Goal: Information Seeking & Learning: Learn about a topic

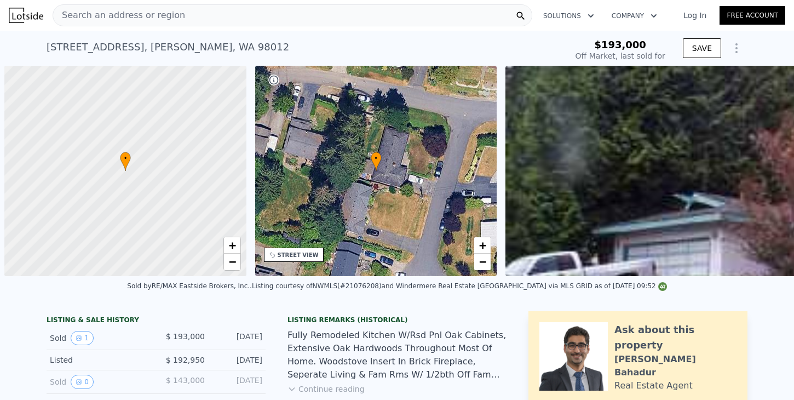
click at [98, 7] on div "Search an address or region" at bounding box center [119, 15] width 132 height 21
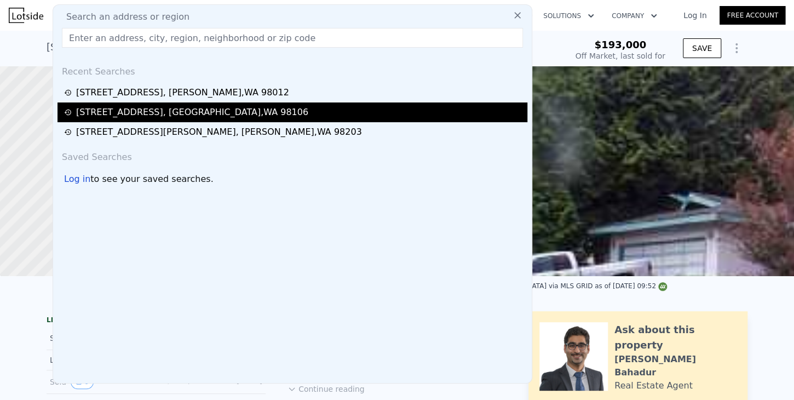
type input "[STREET_ADDRESS]"
type input "$ 697,000"
type input "$ 438,107"
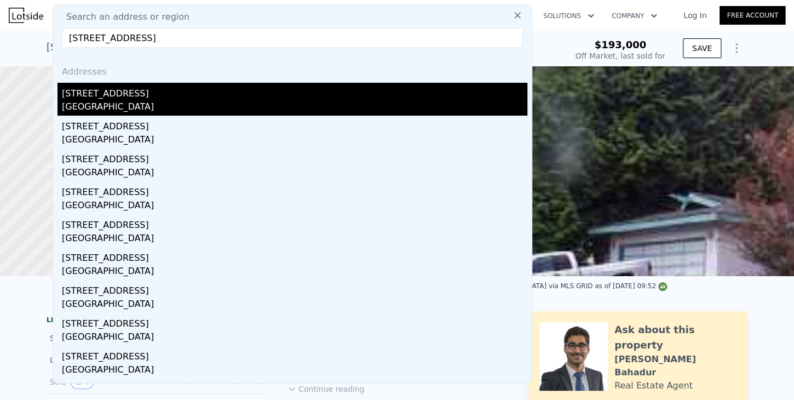
type input "[STREET_ADDRESS]"
click at [79, 95] on div "[STREET_ADDRESS]" at bounding box center [295, 92] width 466 height 18
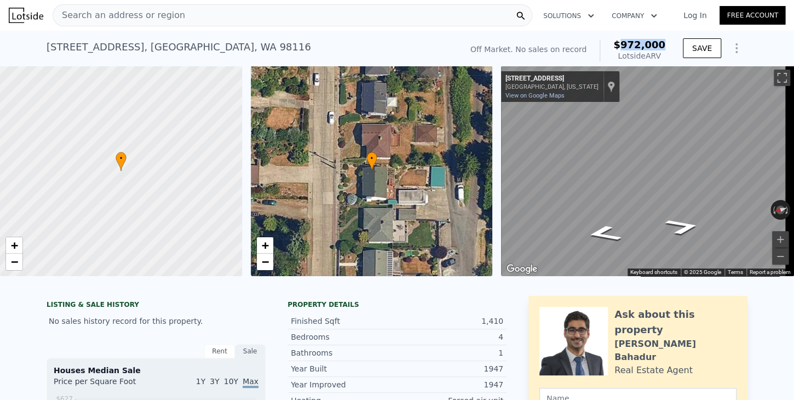
drag, startPoint x: 629, startPoint y: 42, endPoint x: 668, endPoint y: 45, distance: 39.0
click at [668, 45] on div "Off Market. No sales on record $972,000 Lotside ARV" at bounding box center [568, 50] width 204 height 31
copy span "972,000"
